Goal: Submit feedback/report problem

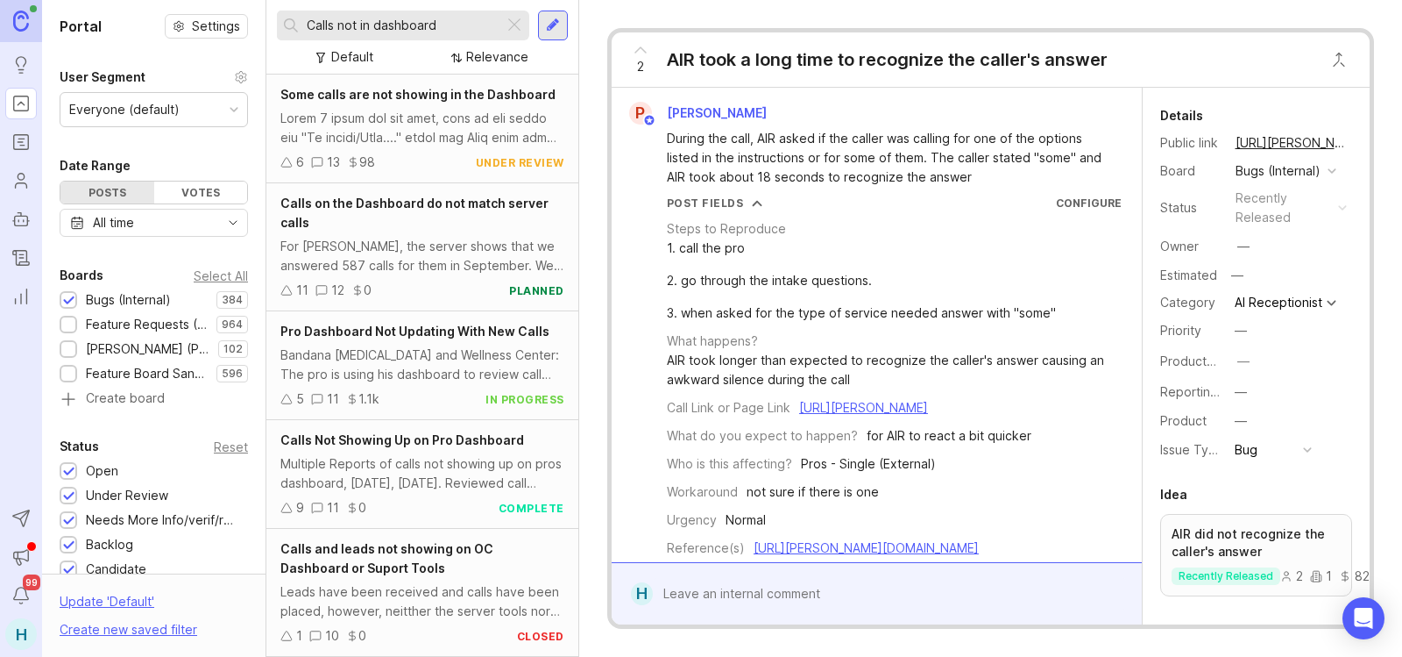
type input "Calls not in dashboard"
click at [465, 89] on span "Some calls are not showing in the Dashboard" at bounding box center [417, 94] width 275 height 15
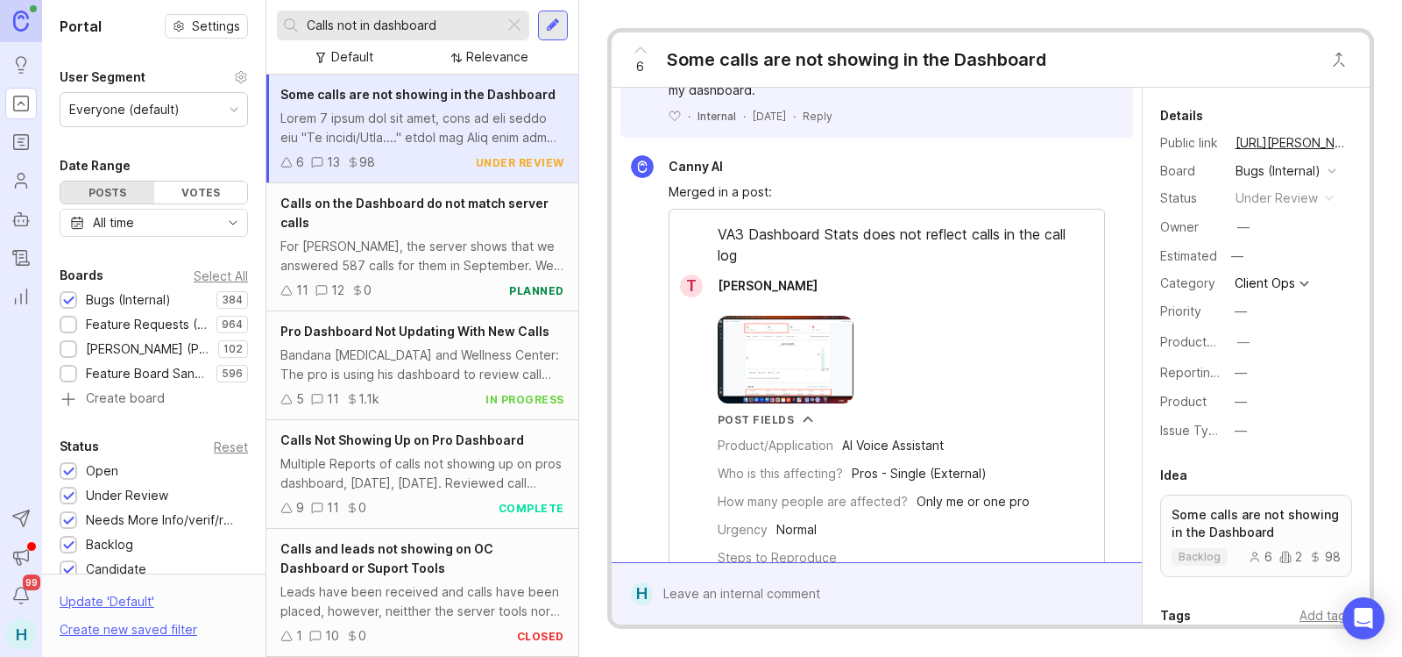
scroll to position [2542, 0]
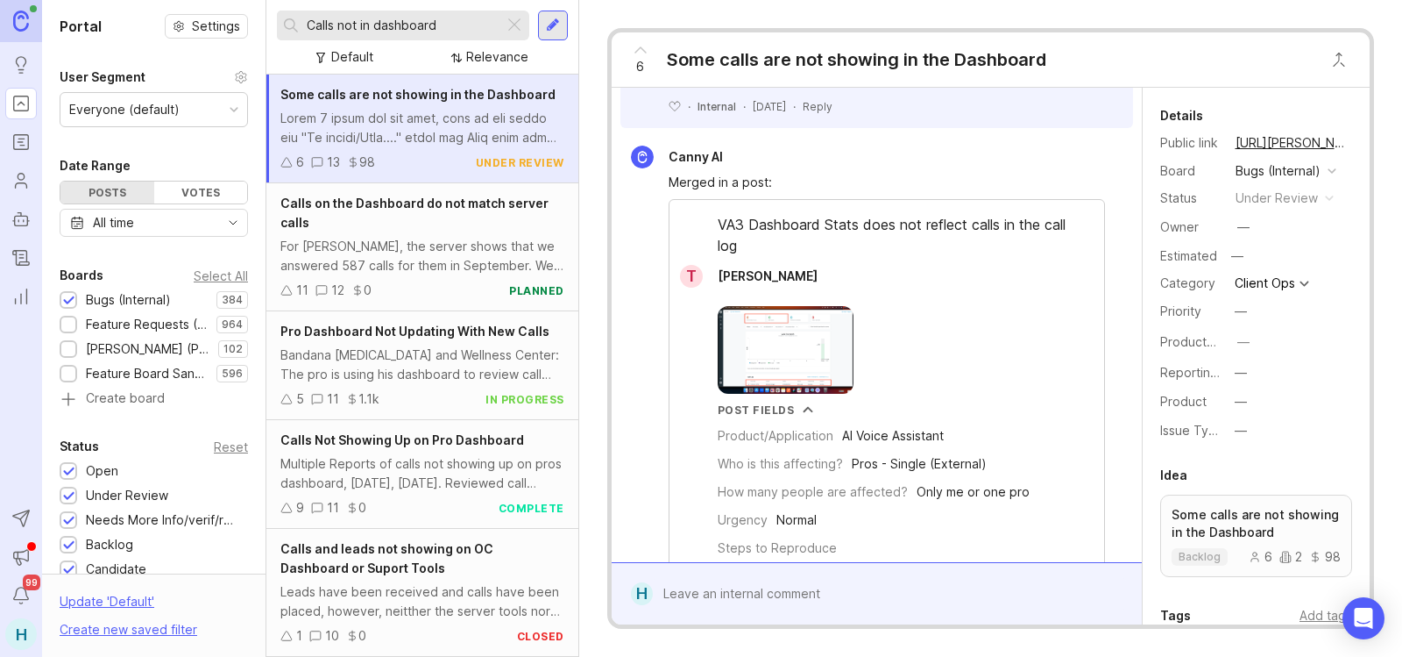
click at [645, 53] on icon at bounding box center [640, 49] width 11 height 5
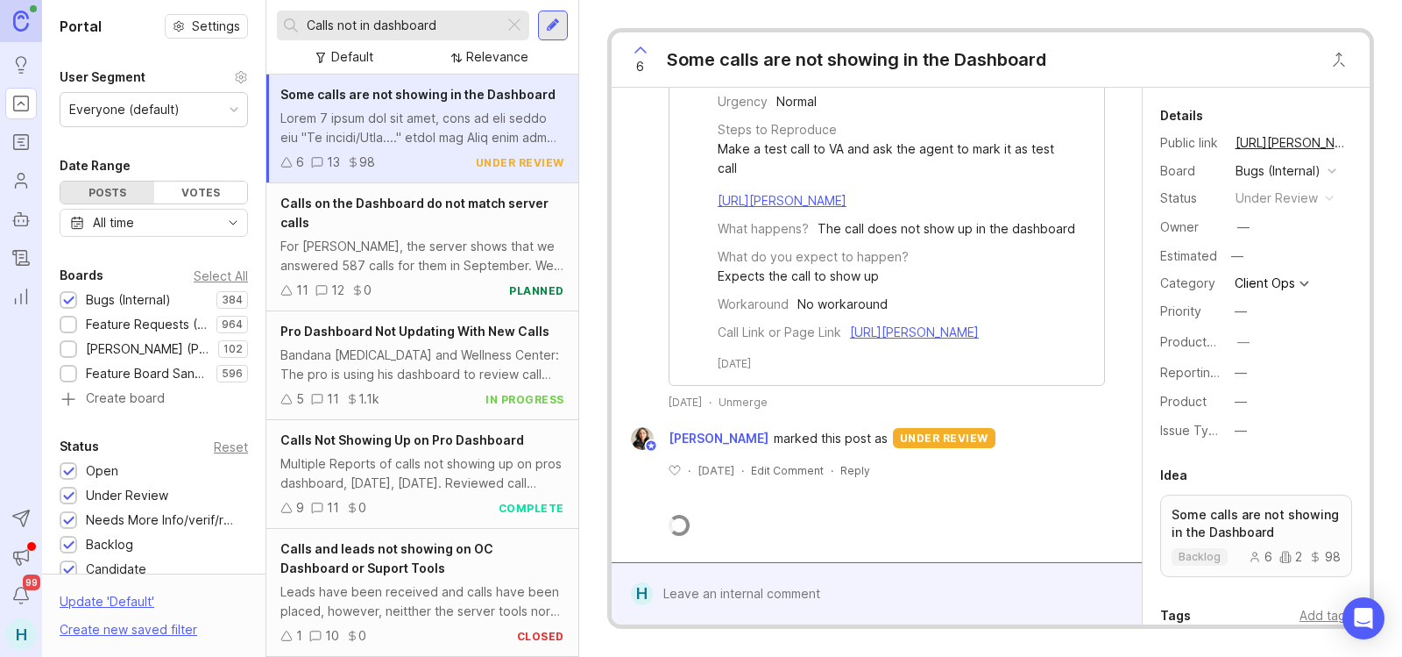
scroll to position [4297, 0]
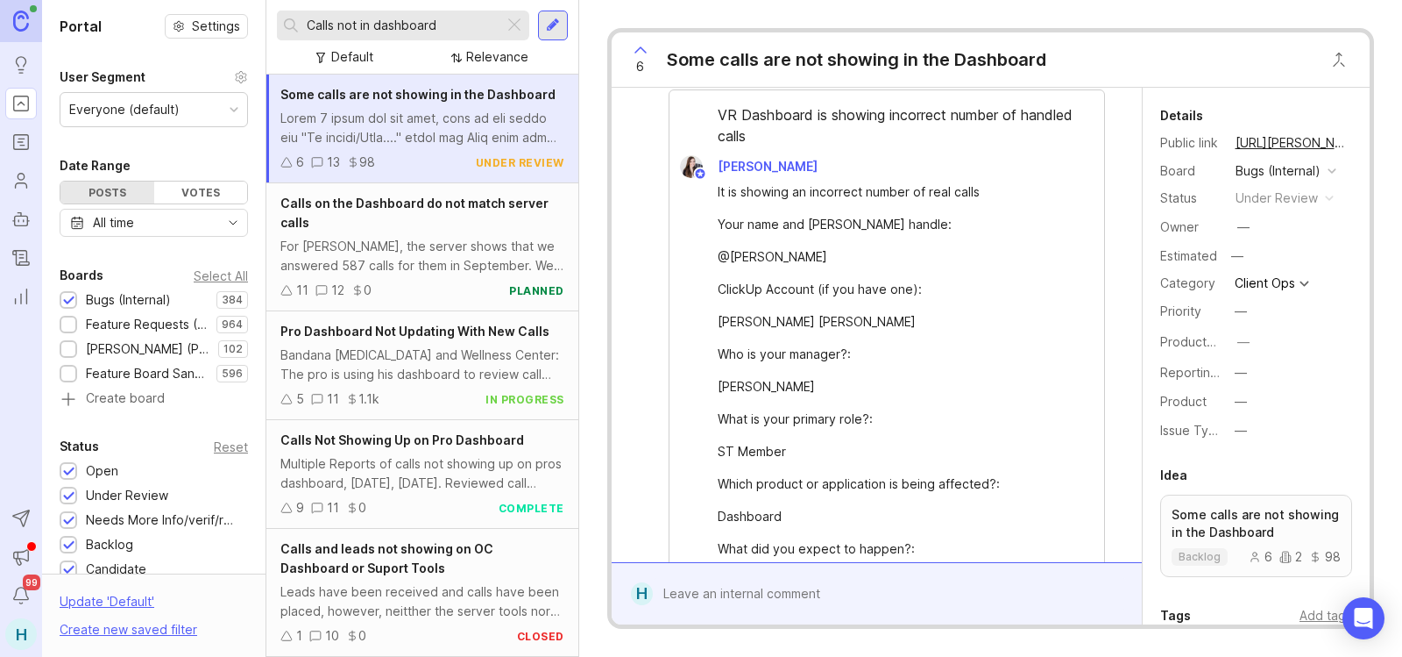
click at [454, 365] on div "Bandana [MEDICAL_DATA] and Wellness Center: The pro is using his dashboard to r…" at bounding box center [422, 364] width 284 height 39
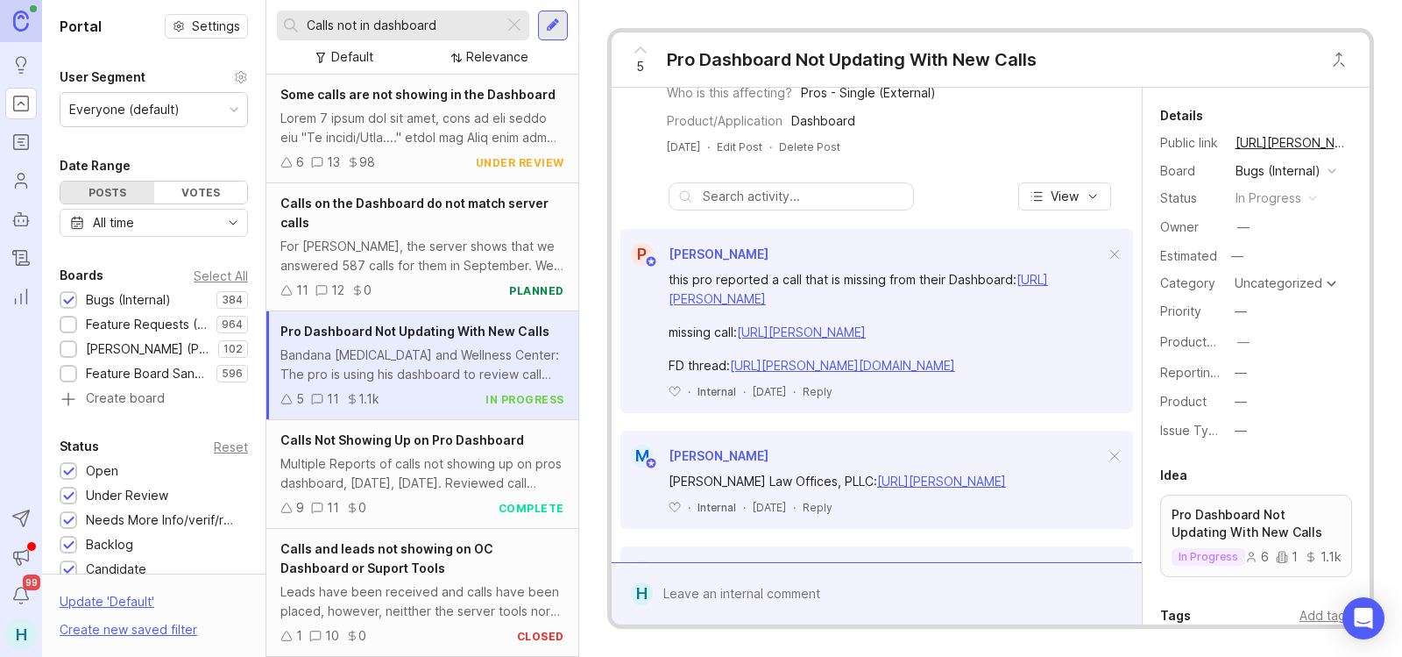
scroll to position [351, 0]
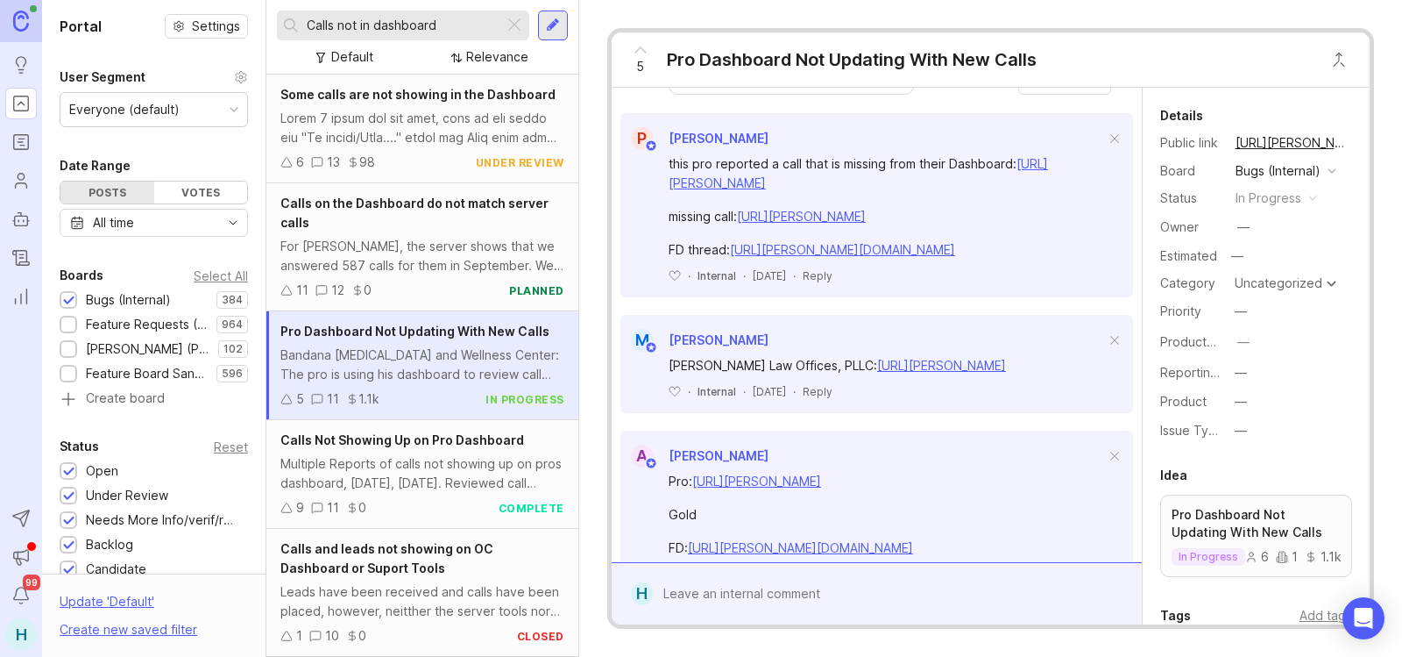
click at [652, 53] on div "5" at bounding box center [640, 60] width 33 height 46
click at [764, 585] on div at bounding box center [889, 593] width 473 height 33
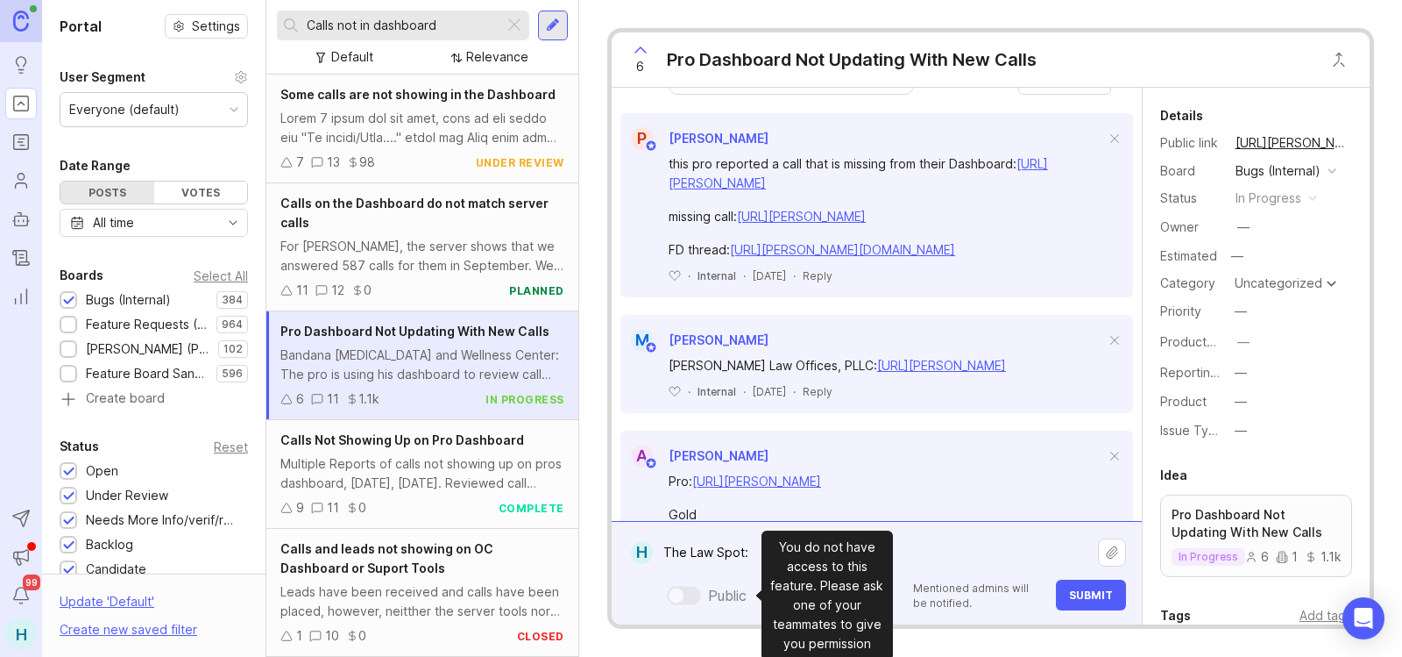
paste textarea "[URL][PERSON_NAME]"
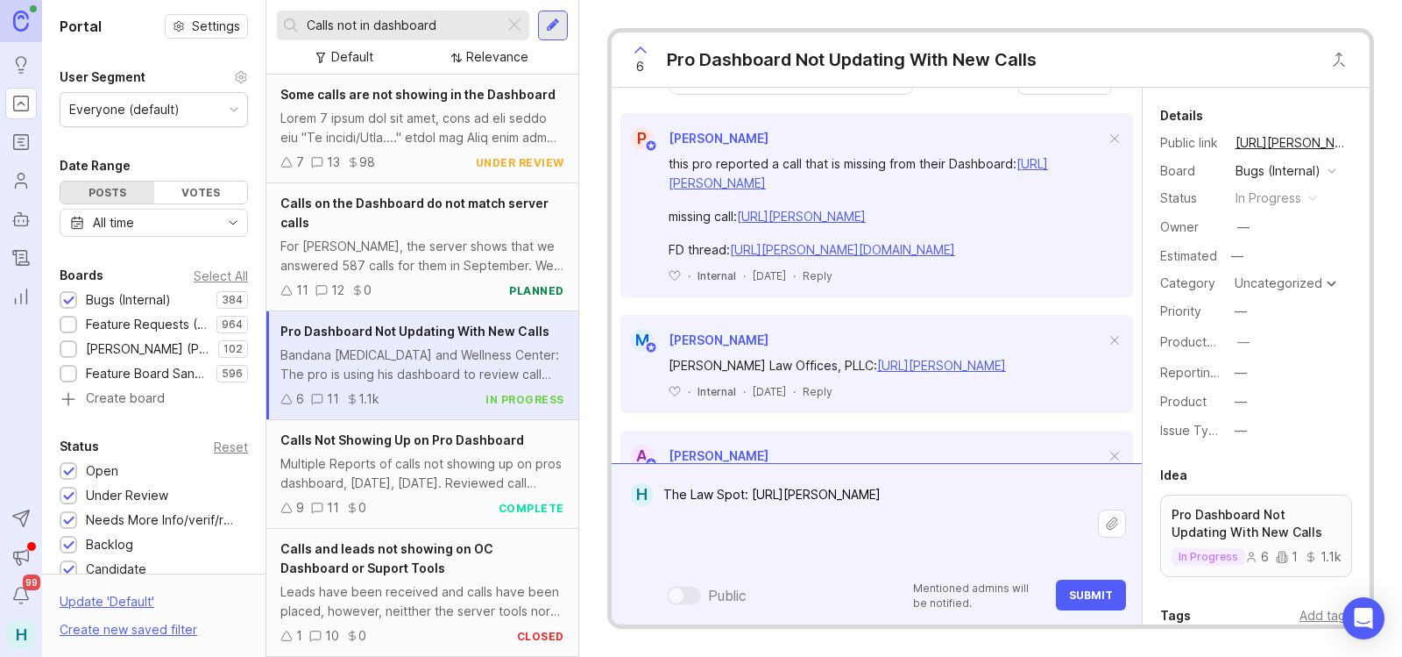
type textarea "The Law Spot: [URL][PERSON_NAME]"
click at [1075, 603] on button "Submit" at bounding box center [1091, 594] width 70 height 31
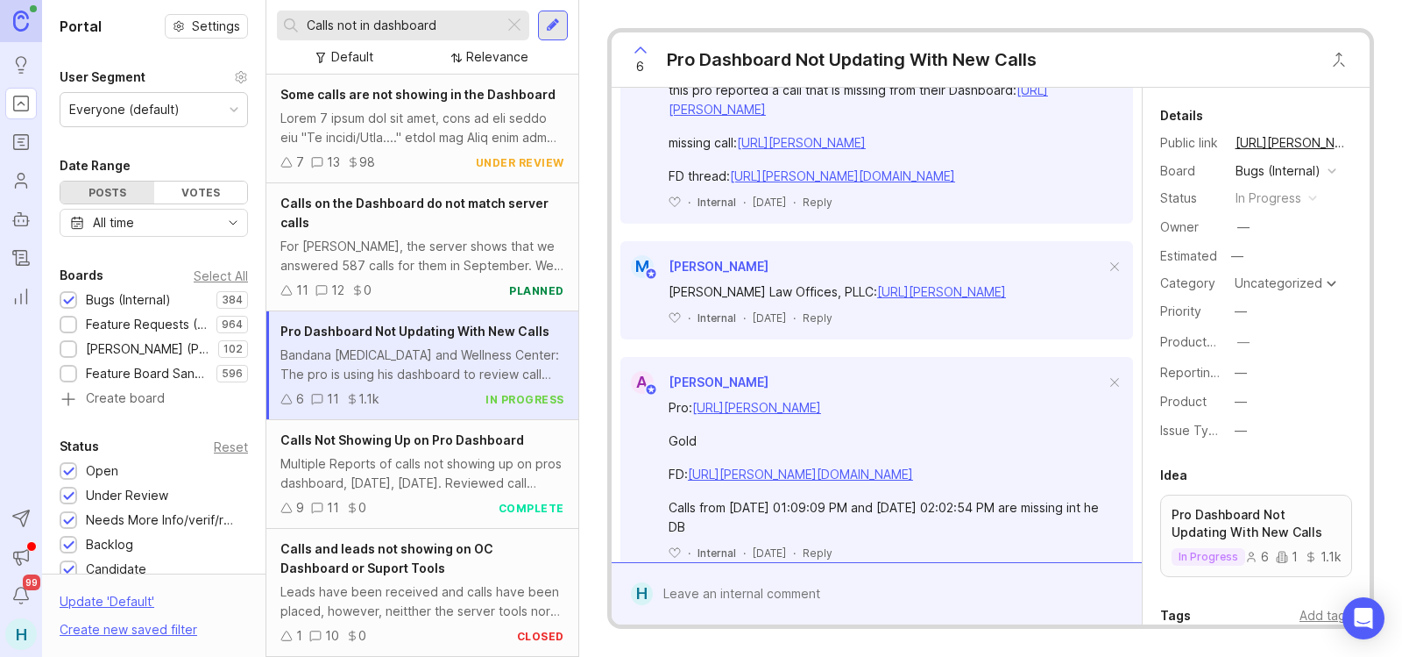
scroll to position [614, 0]
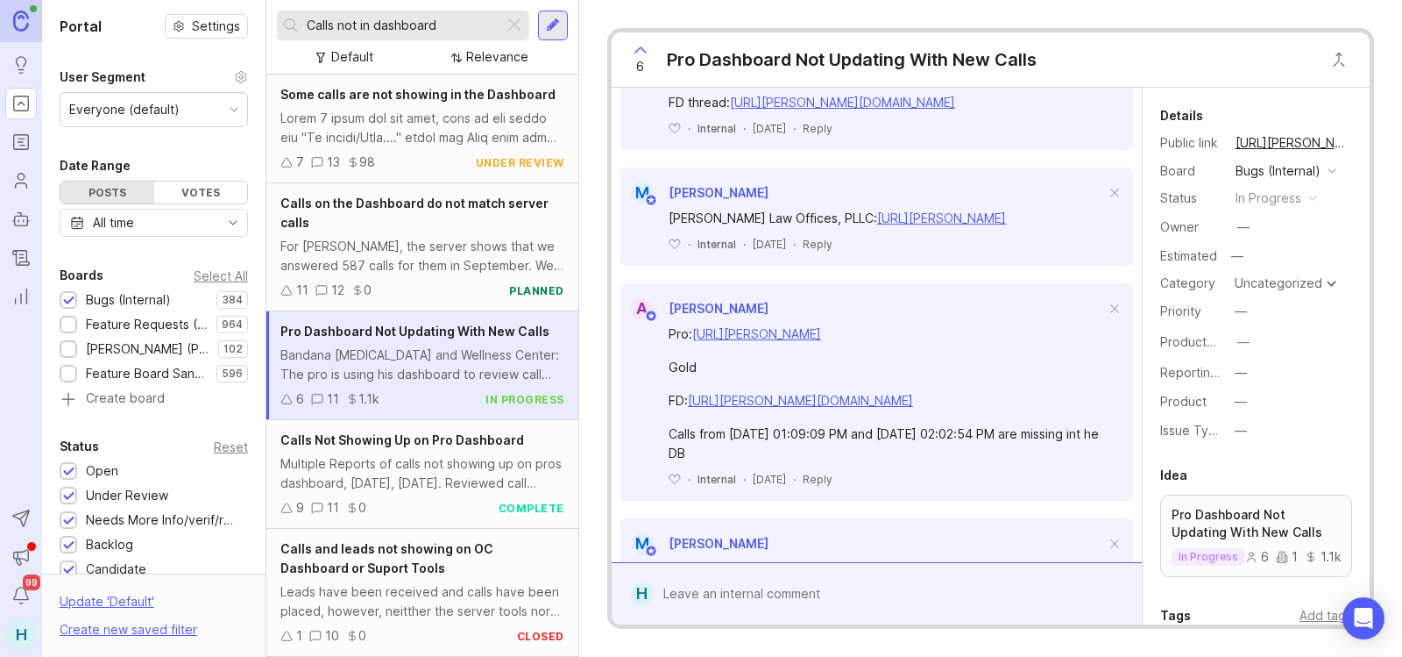
click at [1353, 142] on button "copy icon" at bounding box center [1365, 143] width 25 height 25
